Goal: Task Accomplishment & Management: Manage account settings

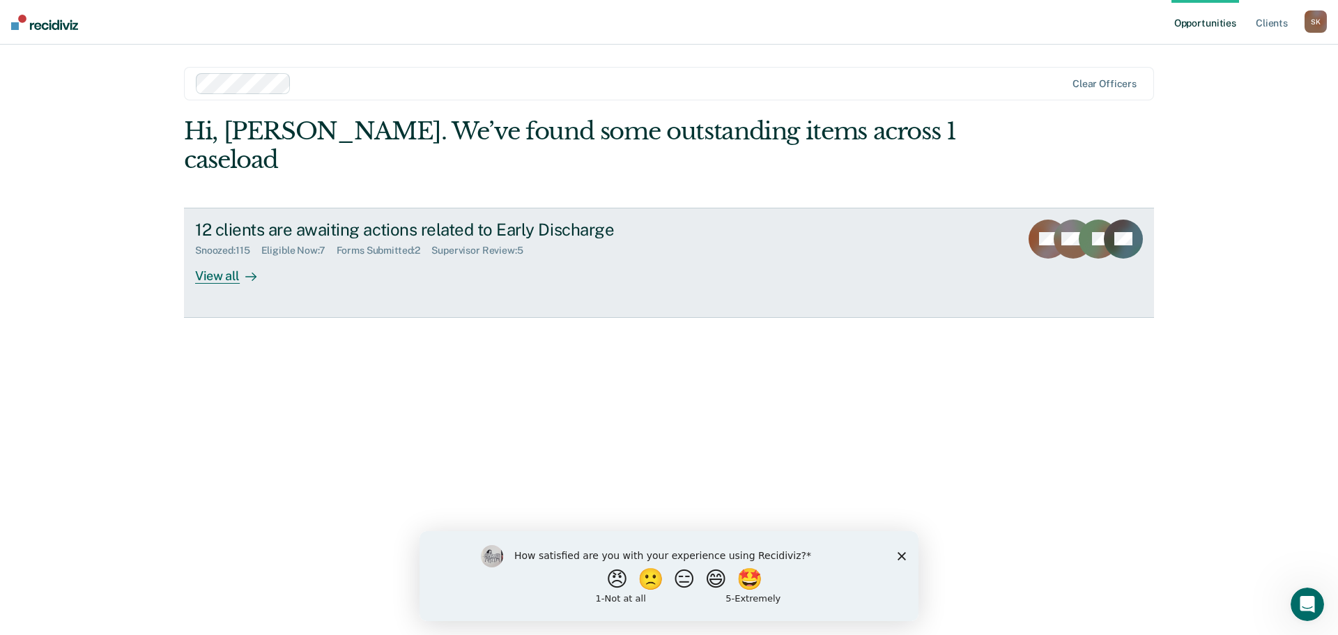
click at [188, 252] on link "12 clients are awaiting actions related to Early Discharge Snoozed : 115 Eligib…" at bounding box center [669, 263] width 970 height 110
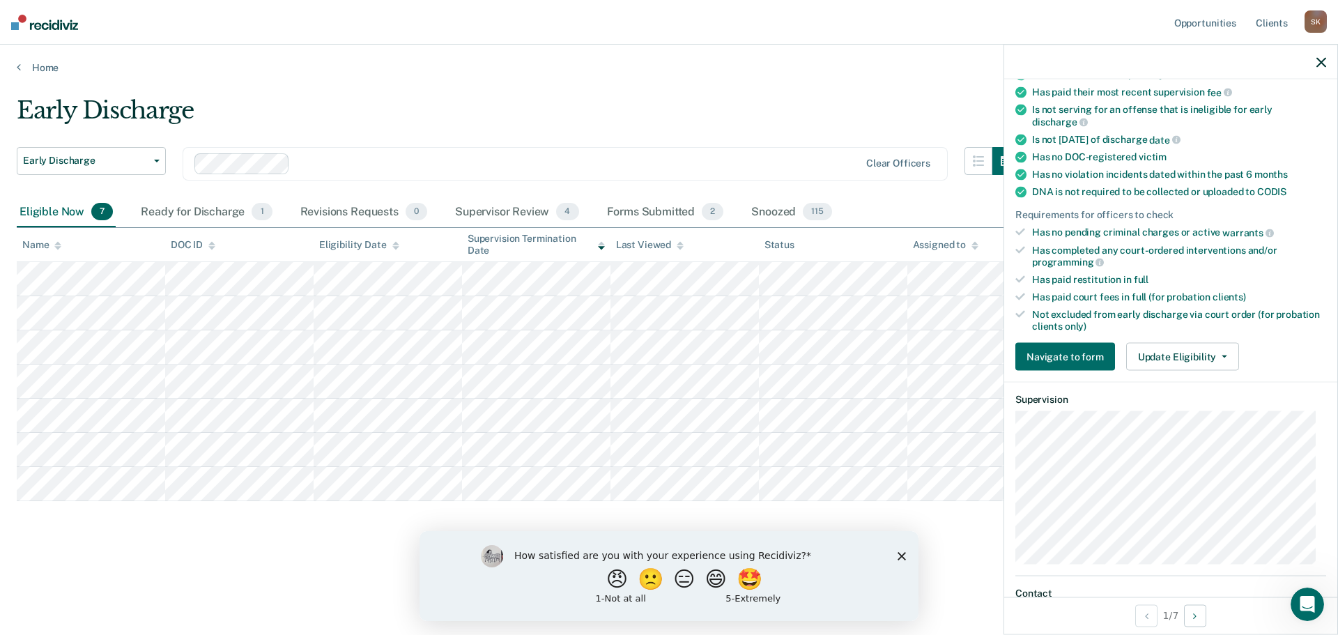
scroll to position [209, 0]
click at [1176, 363] on button "Update Eligibility" at bounding box center [1182, 355] width 113 height 28
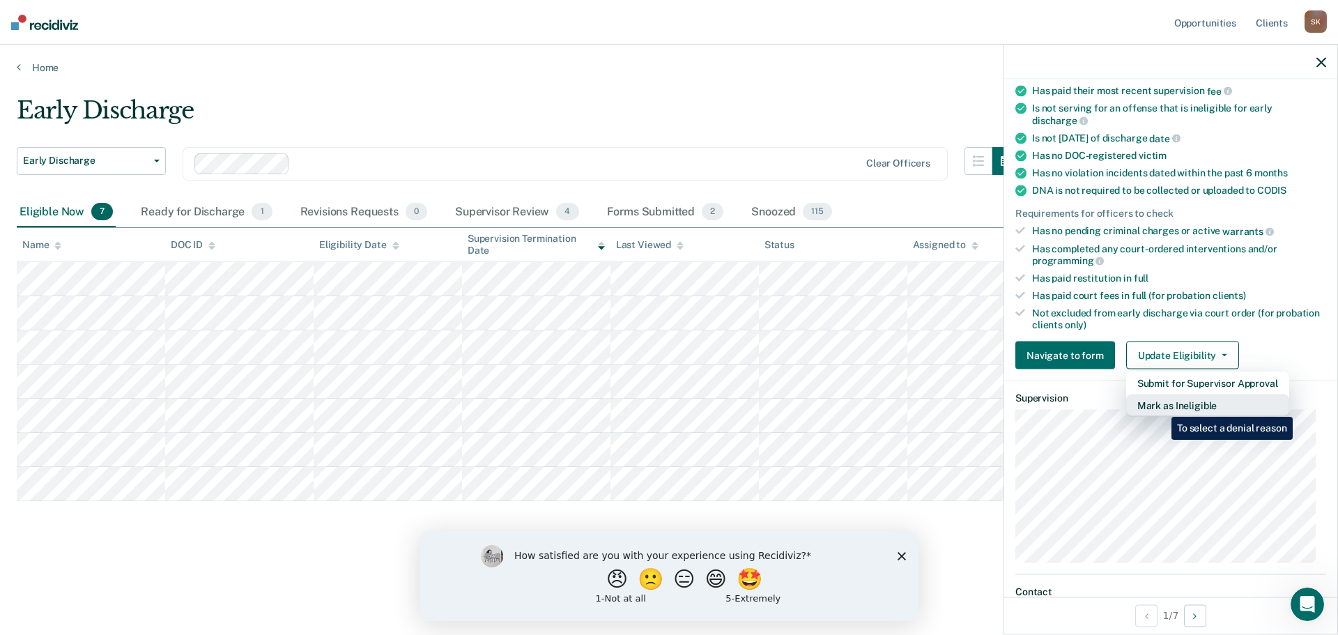
click at [1161, 406] on button "Mark as Ineligible" at bounding box center [1207, 405] width 163 height 22
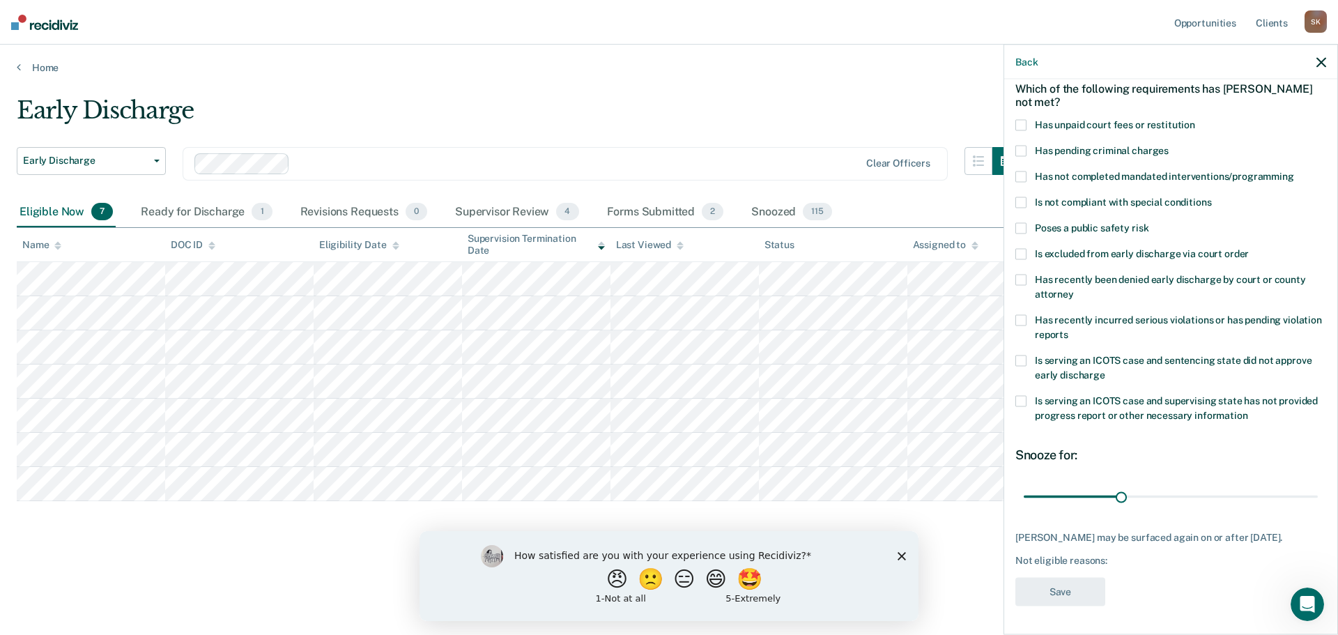
click at [1031, 171] on label "Has not completed mandated interventions/programming" at bounding box center [1170, 178] width 311 height 15
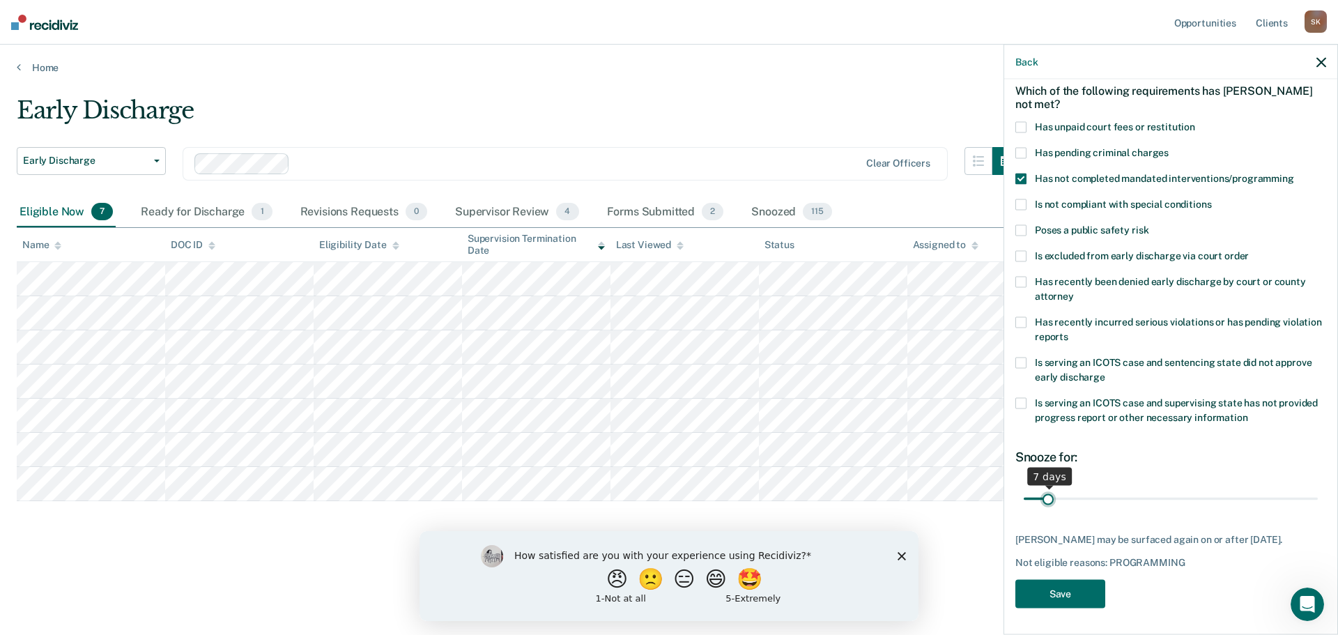
drag, startPoint x: 1119, startPoint y: 483, endPoint x: 1047, endPoint y: 487, distance: 71.9
type input "7"
click at [1047, 487] on input "range" at bounding box center [1171, 498] width 294 height 24
click at [1062, 592] on button "Save" at bounding box center [1060, 594] width 90 height 29
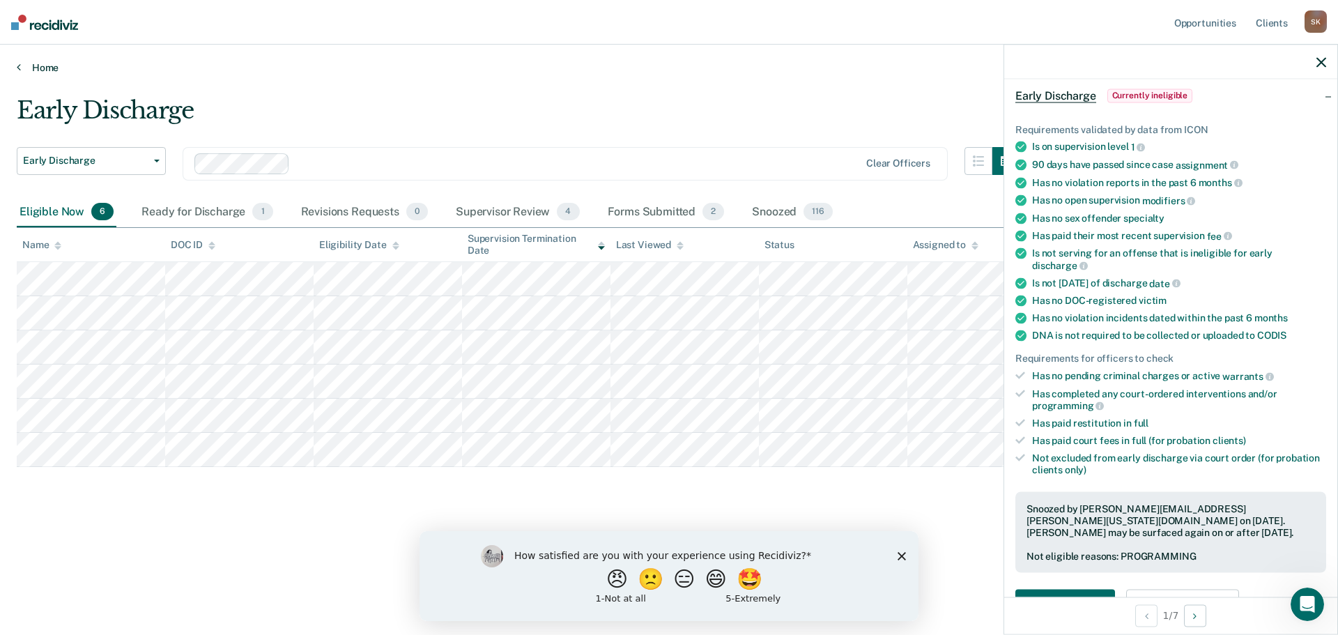
drag, startPoint x: 507, startPoint y: 69, endPoint x: 388, endPoint y: 64, distance: 118.6
click at [388, 64] on link "Home" at bounding box center [669, 67] width 1305 height 13
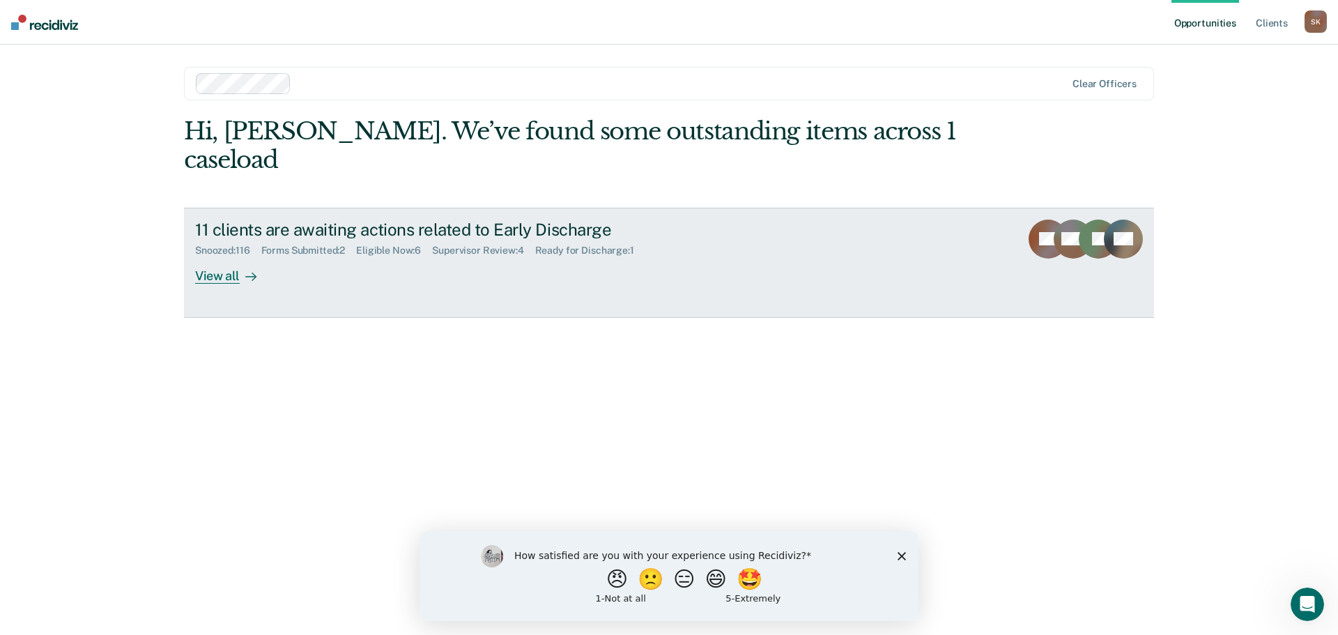
click at [226, 256] on link "11 clients are awaiting actions related to Early Discharge Snoozed : 116 Forms …" at bounding box center [669, 263] width 970 height 110
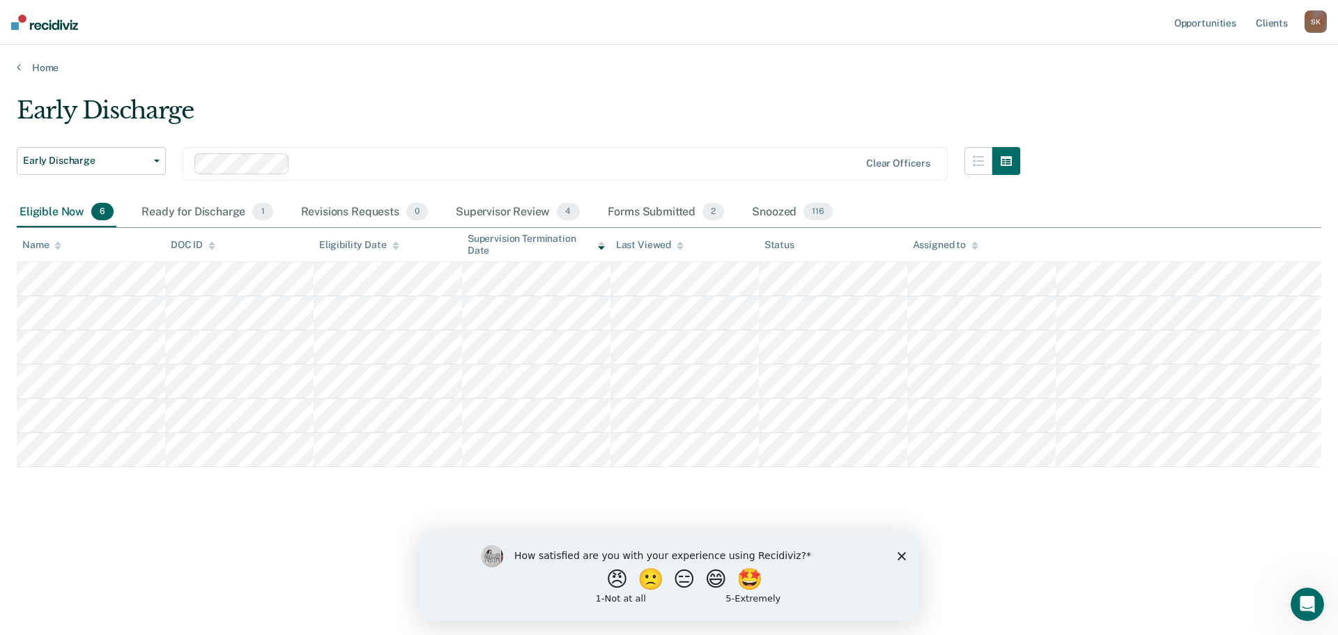
click at [638, 105] on div "Early Discharge" at bounding box center [519, 116] width 1004 height 40
click at [905, 553] on icon "Close survey" at bounding box center [902, 555] width 8 height 8
